Goal: Information Seeking & Learning: Learn about a topic

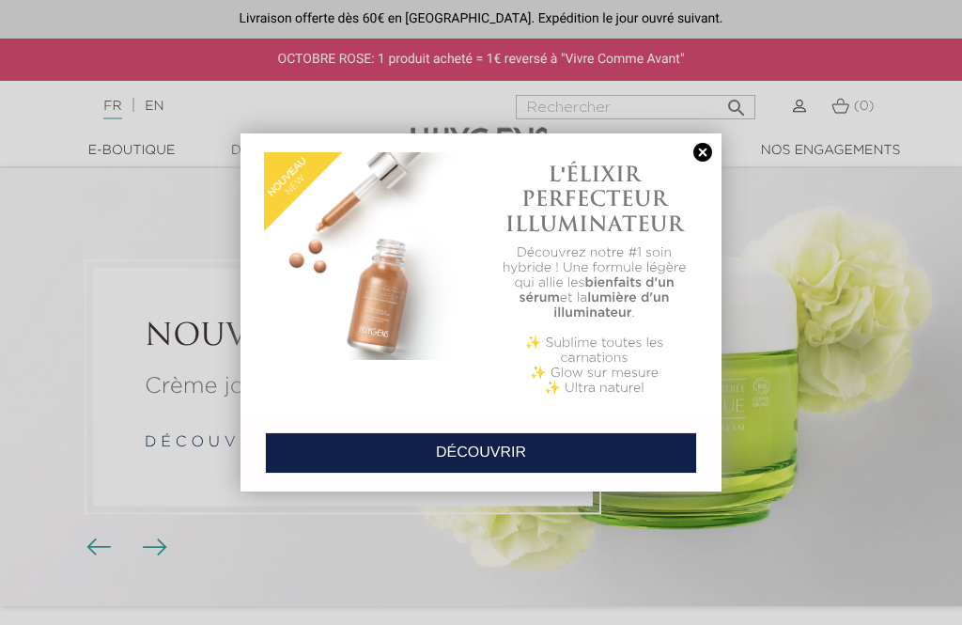
click at [704, 152] on link at bounding box center [703, 153] width 26 height 20
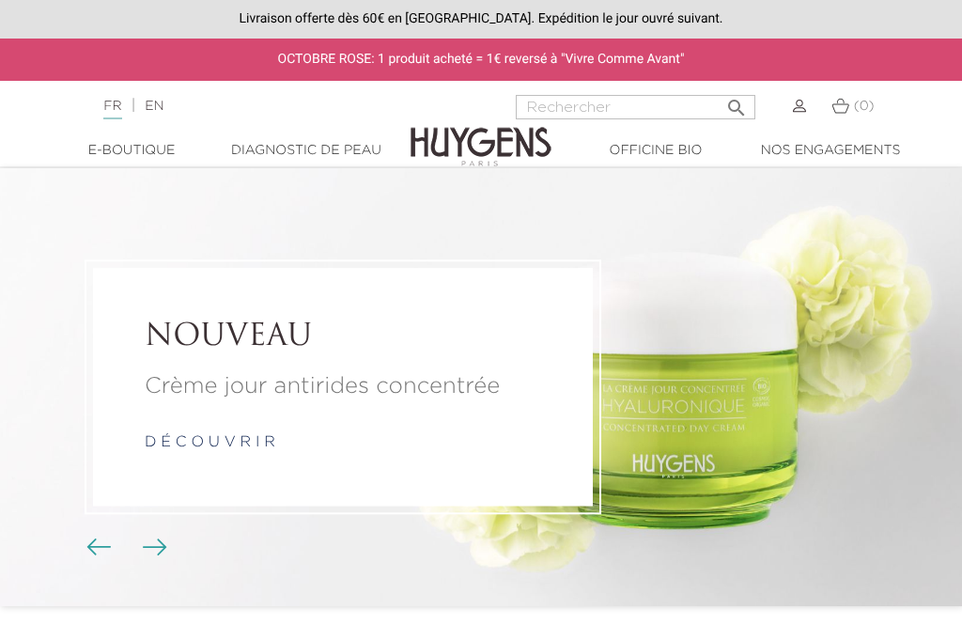
click at [352, 158] on link "Diagnostic de peau" at bounding box center [306, 151] width 175 height 20
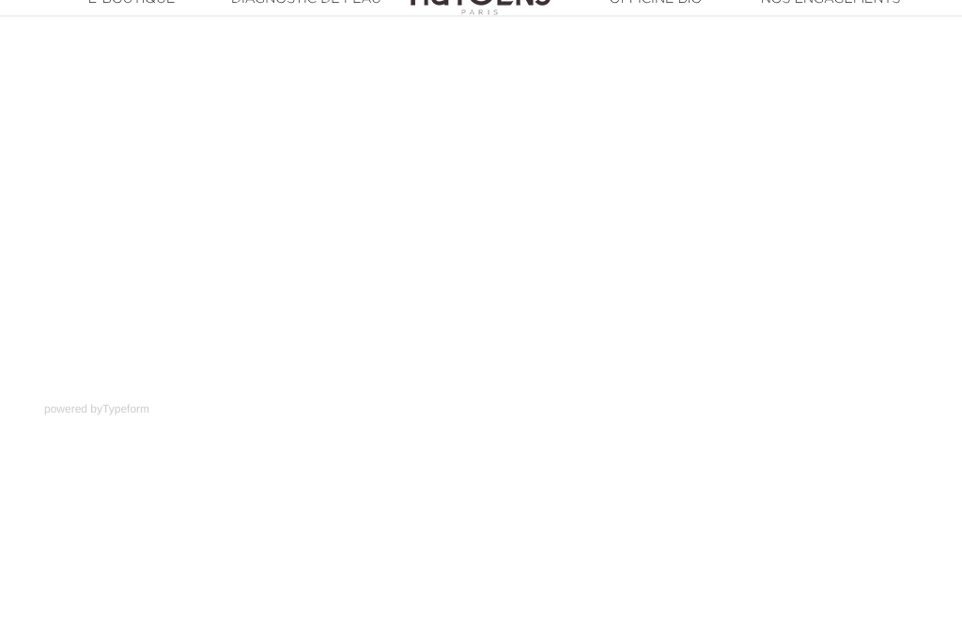
scroll to position [362, 0]
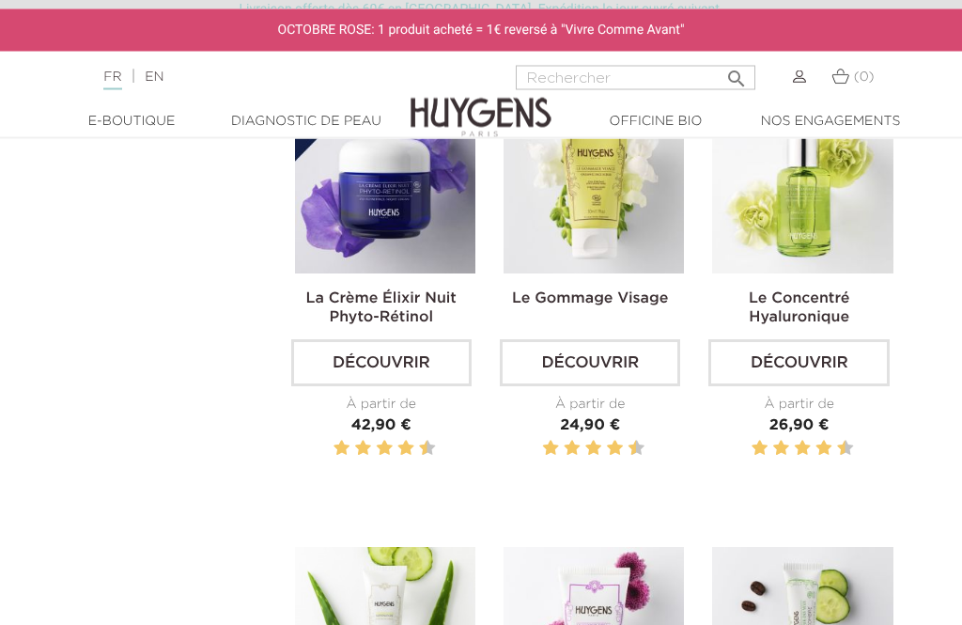
scroll to position [1320, 0]
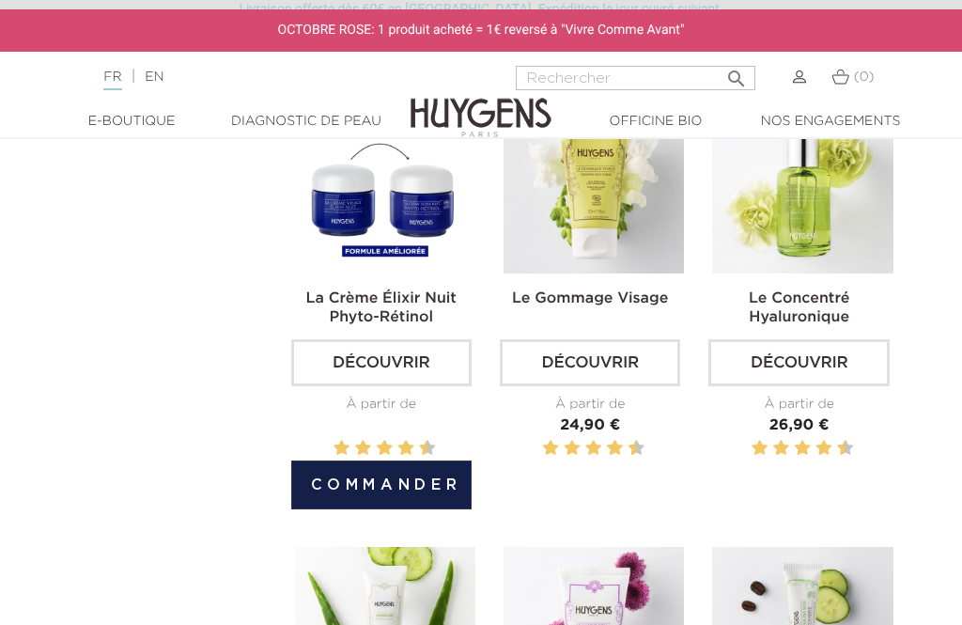
click at [440, 221] on img at bounding box center [385, 182] width 180 height 180
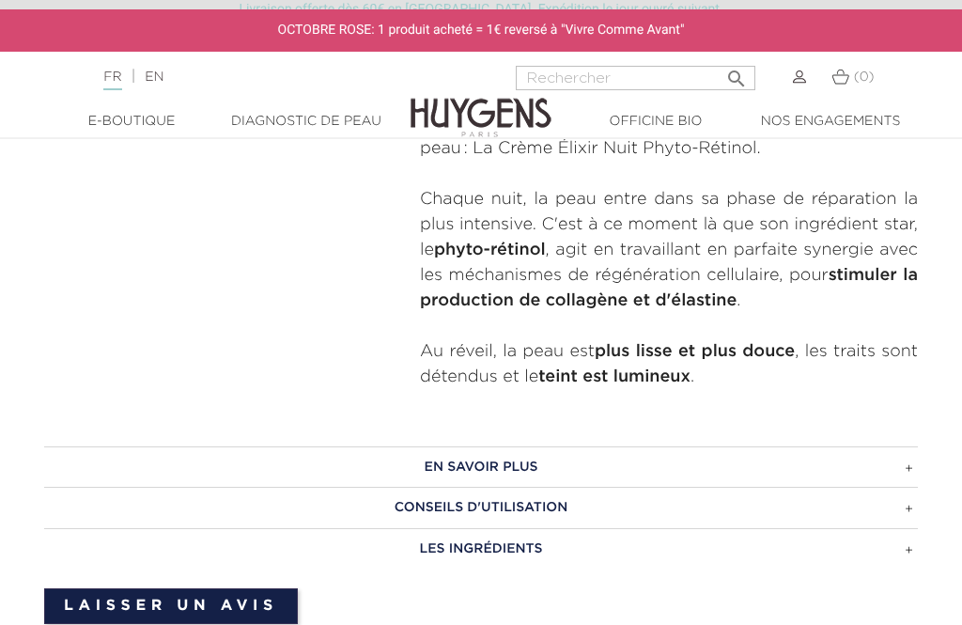
scroll to position [900, 0]
click at [836, 511] on h3 "Conseils d'utilisation" at bounding box center [481, 506] width 874 height 41
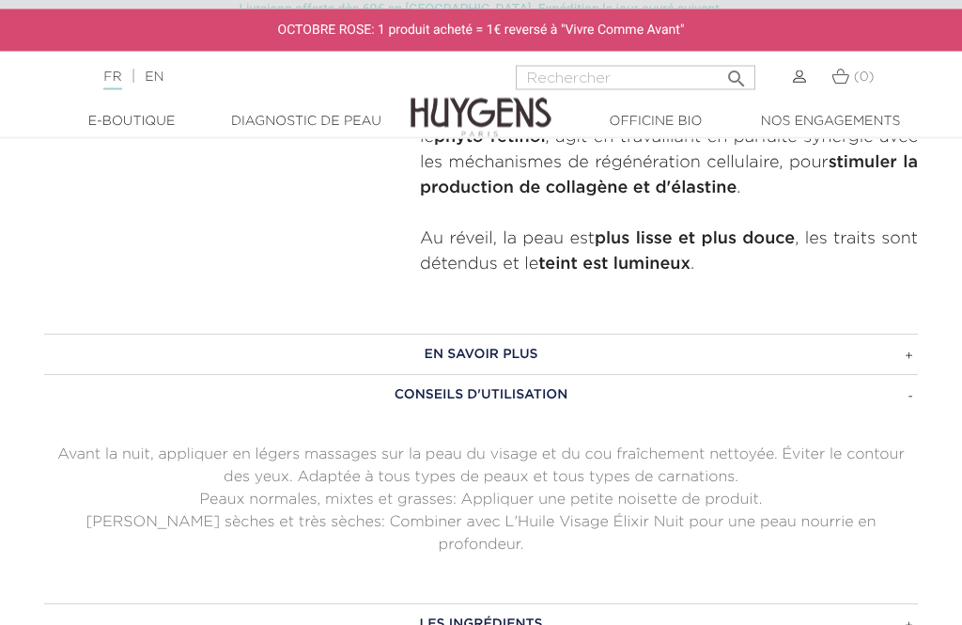
scroll to position [1013, 0]
click at [813, 561] on div "En savoir plus La Crème Élixir Nuit Phyto-Rétinol permet d'améliorer radicaleme…" at bounding box center [481, 488] width 874 height 311
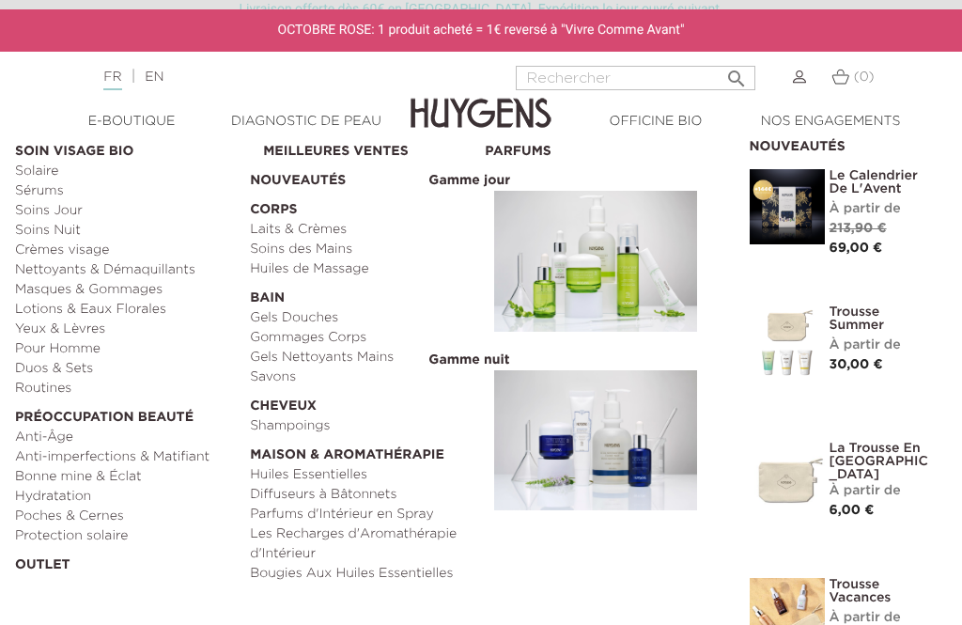
scroll to position [50, 0]
click at [56, 437] on link "Anti-Âge" at bounding box center [126, 438] width 222 height 20
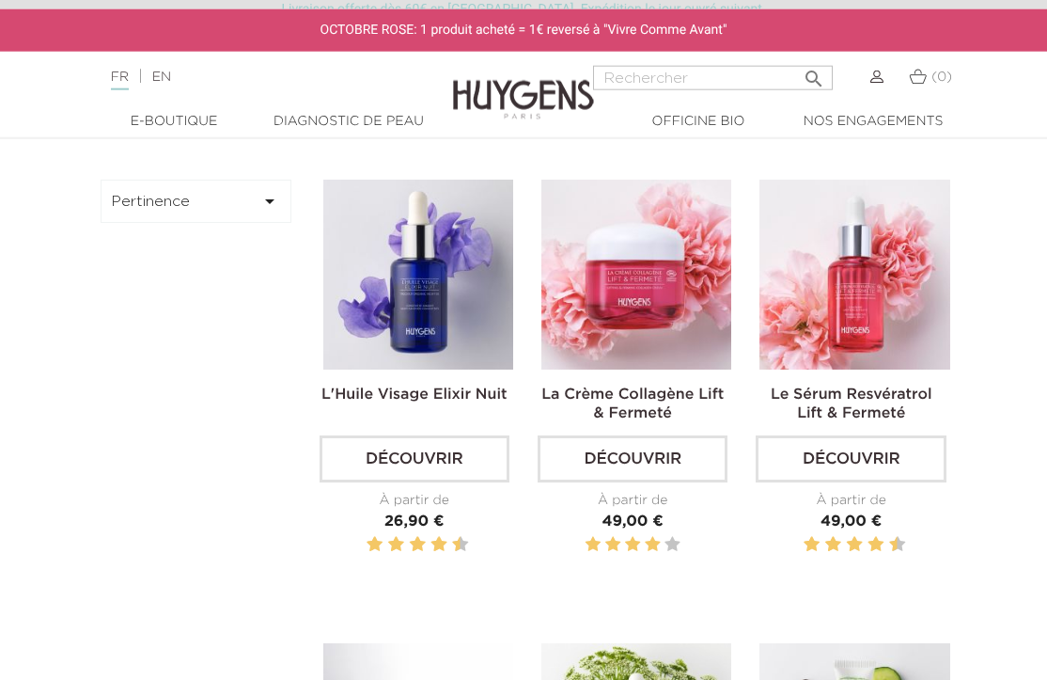
scroll to position [566, 0]
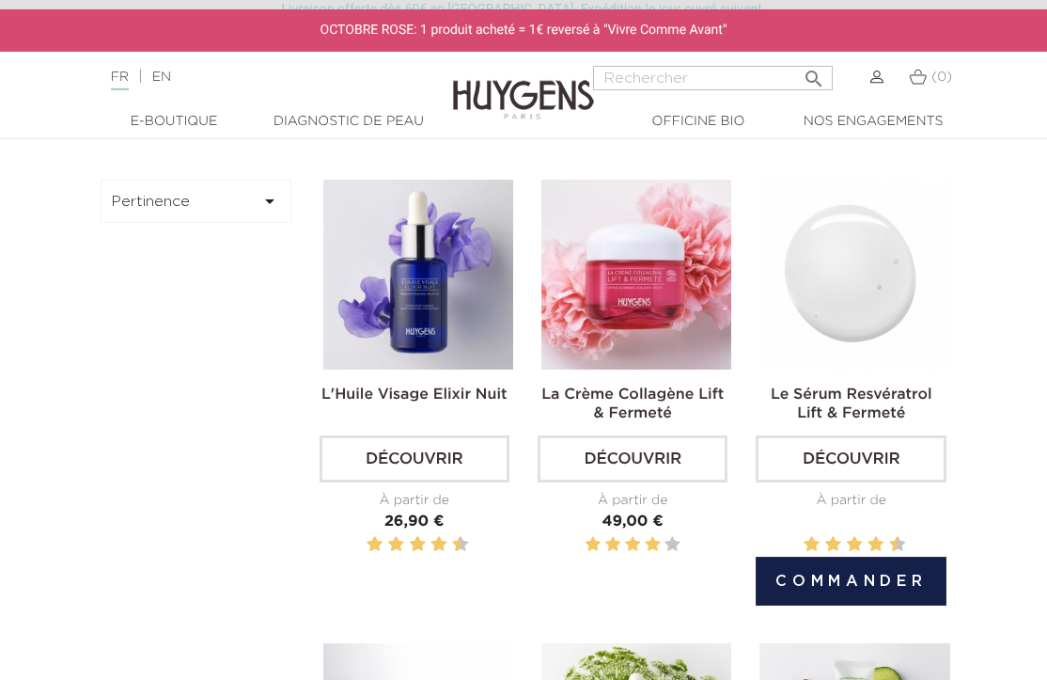
click at [877, 337] on img at bounding box center [854, 275] width 190 height 190
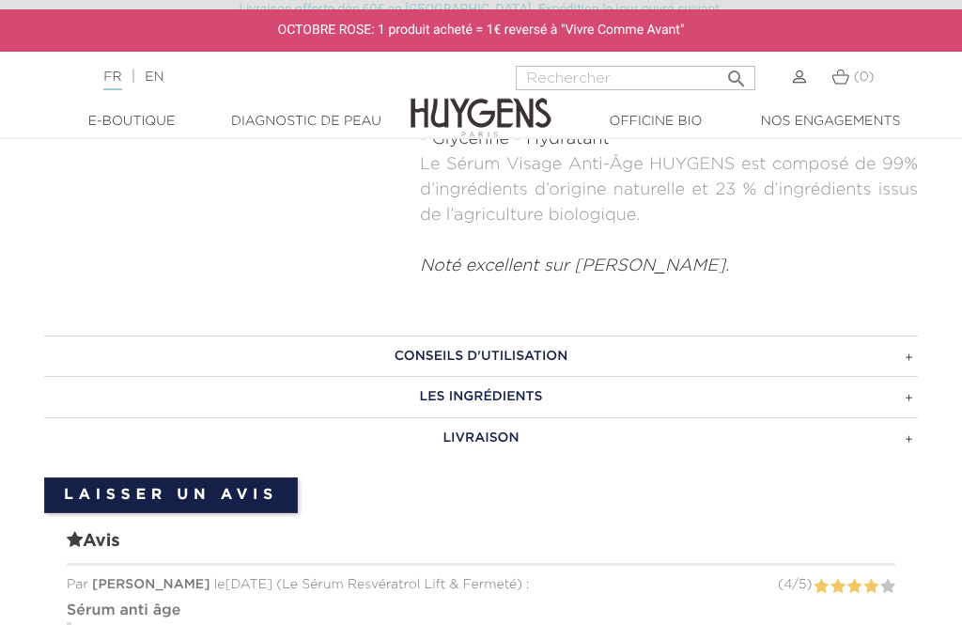
scroll to position [1215, 0]
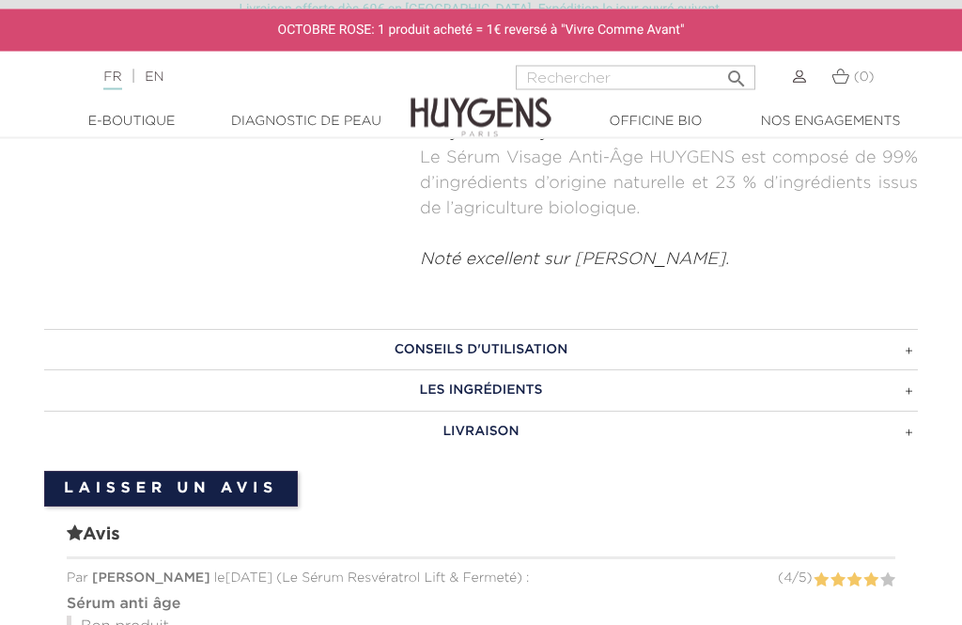
click at [879, 339] on h3 "CONSEILS D'UTILISATION" at bounding box center [481, 350] width 874 height 41
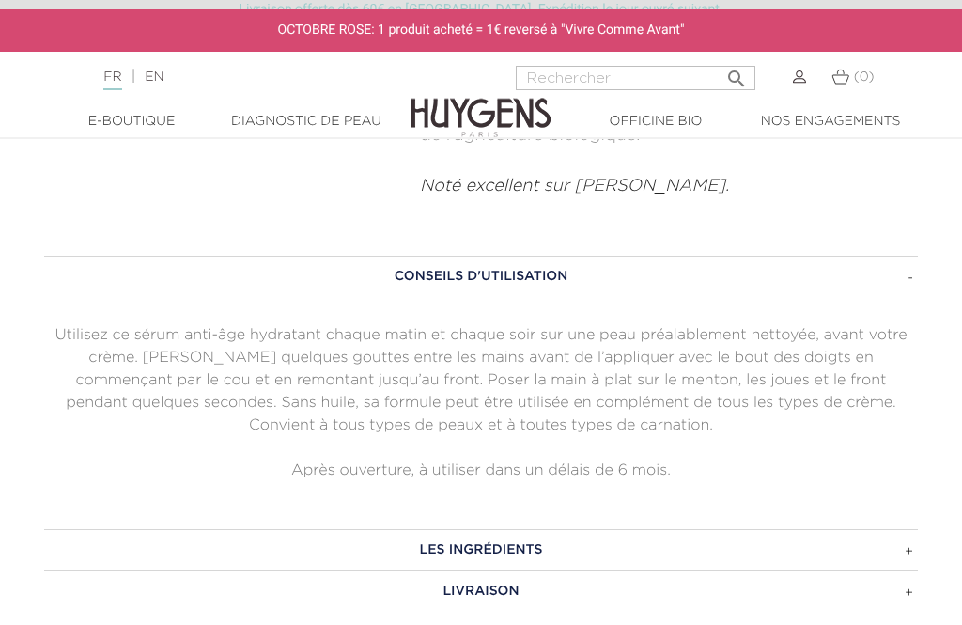
scroll to position [1299, 0]
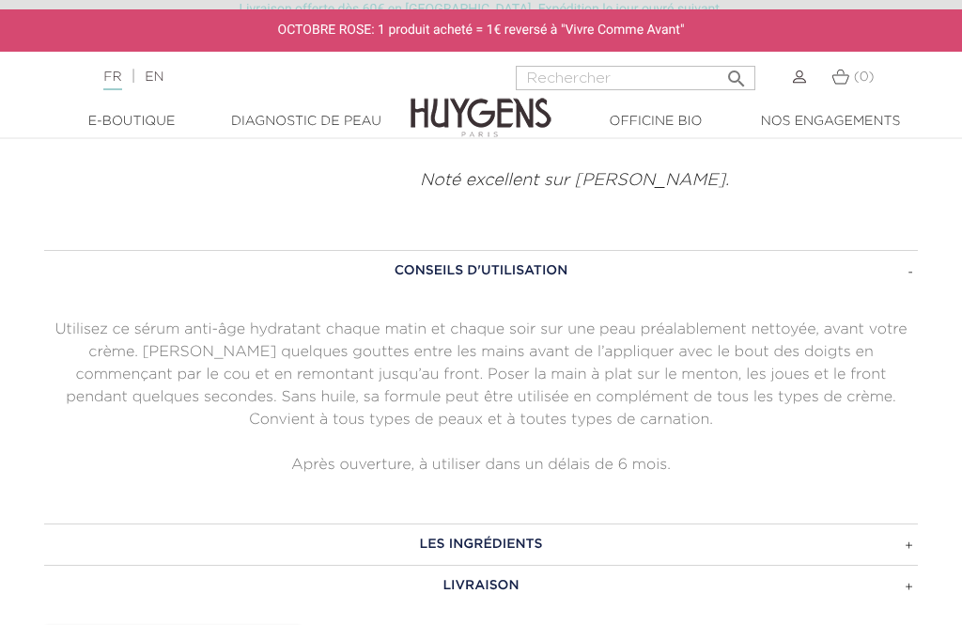
click at [767, 541] on h3 "LES INGRÉDIENTS" at bounding box center [481, 543] width 874 height 41
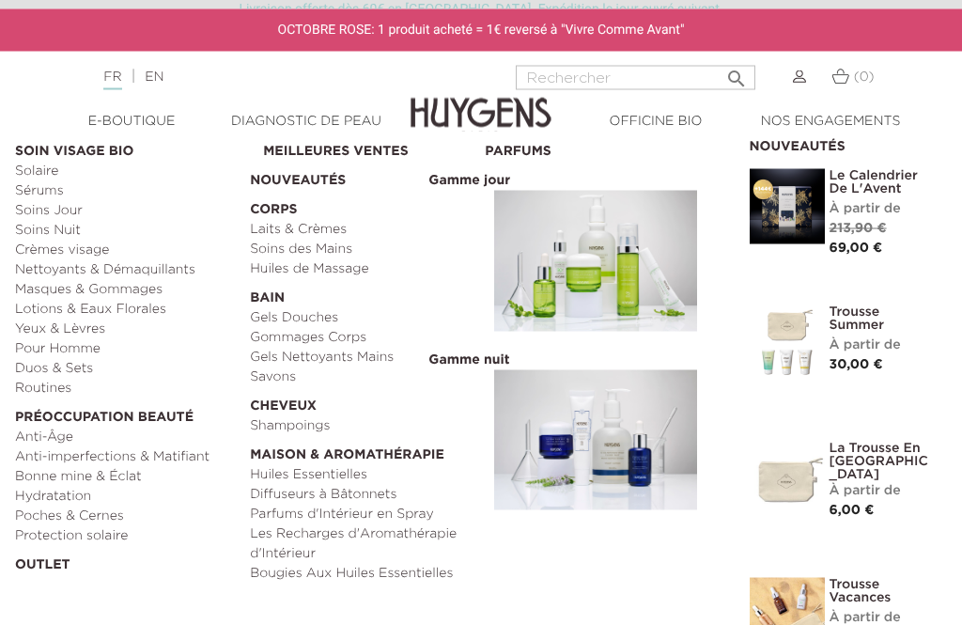
scroll to position [22, 0]
click at [856, 328] on link "Trousse Summer" at bounding box center [882, 318] width 104 height 26
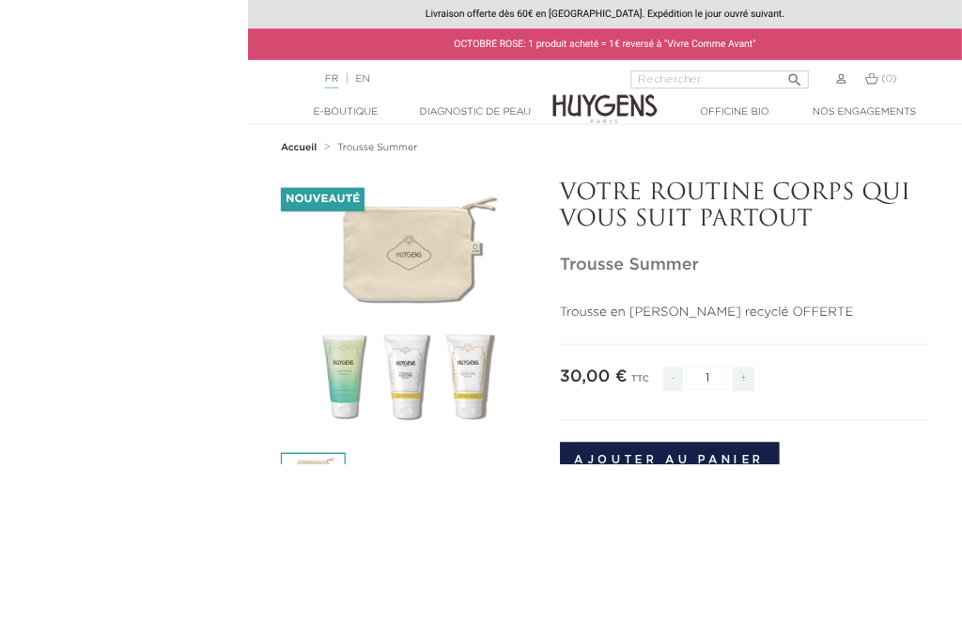
scroll to position [177, 0]
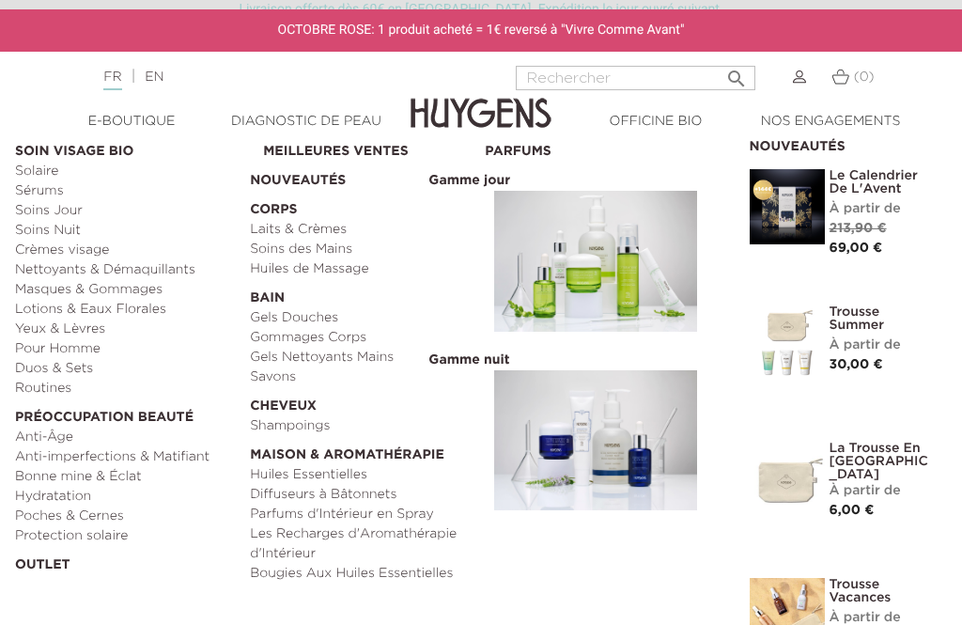
click at [54, 193] on link "Sérums" at bounding box center [126, 191] width 222 height 20
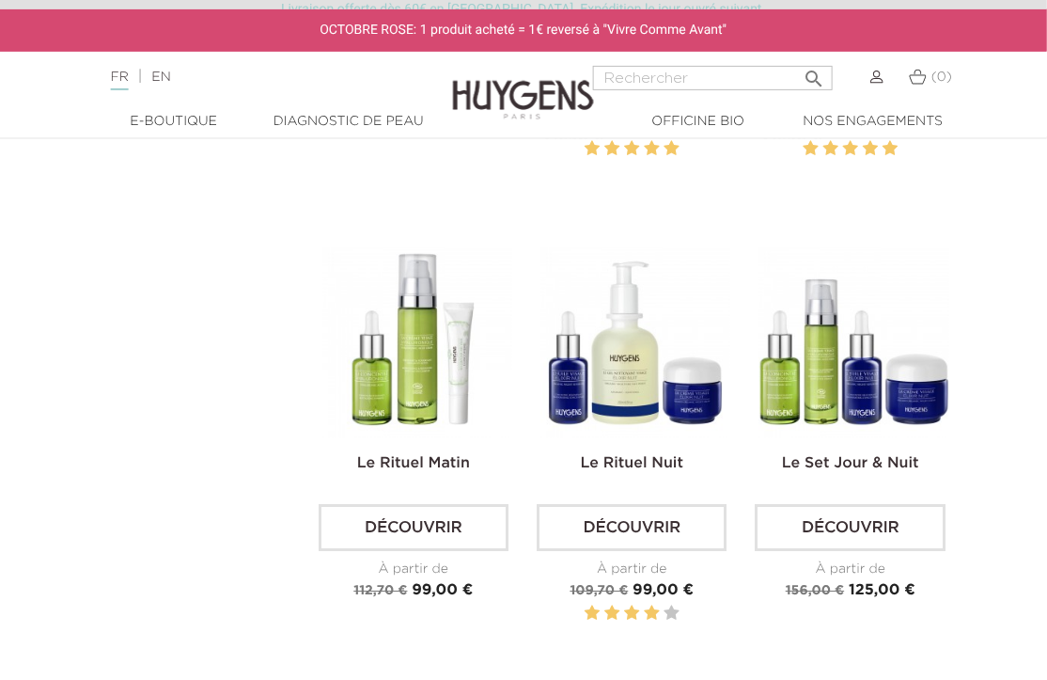
scroll to position [2315, 1]
